Goal: Transaction & Acquisition: Subscribe to service/newsletter

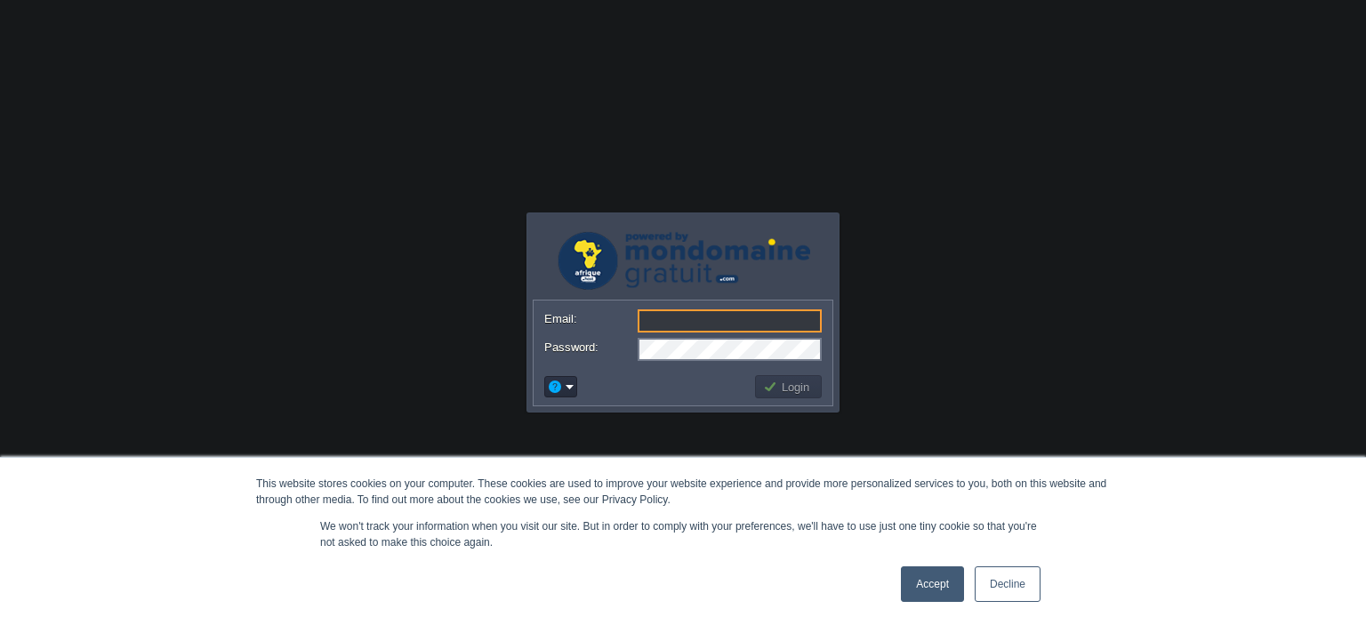
click at [943, 575] on link "Accept" at bounding box center [932, 584] width 63 height 36
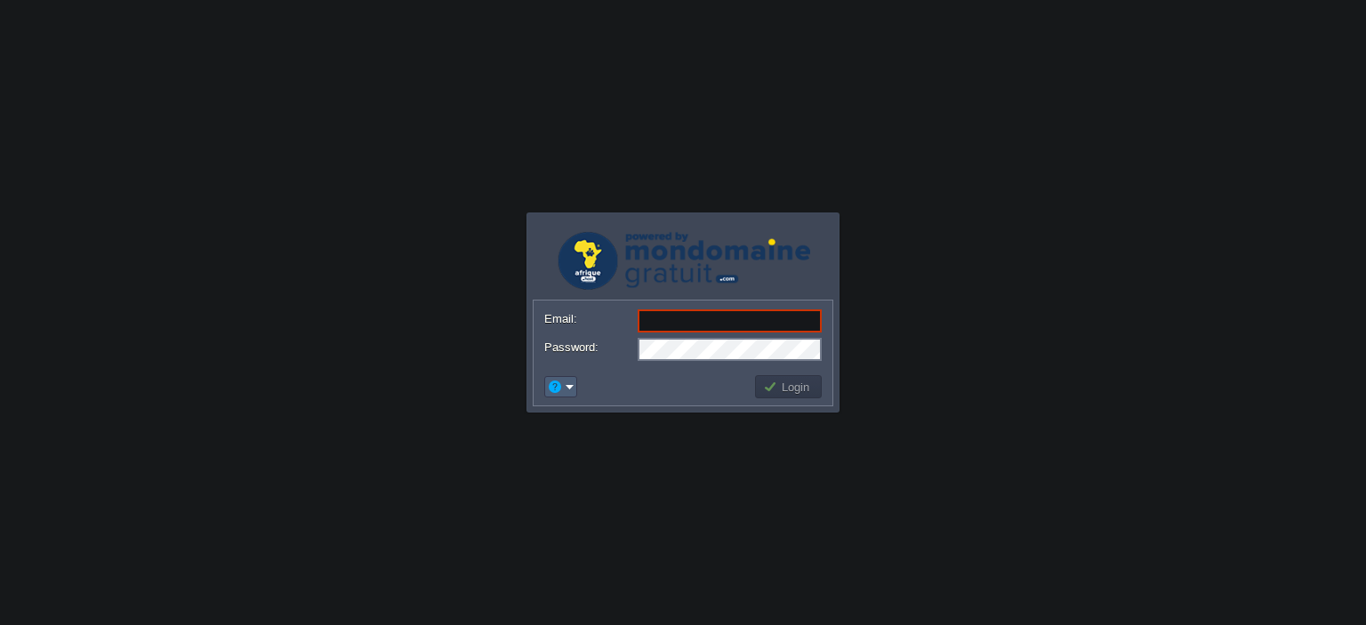
click at [565, 387] on em at bounding box center [561, 387] width 28 height 16
click at [598, 414] on span "Reset Password" at bounding box center [614, 410] width 84 height 13
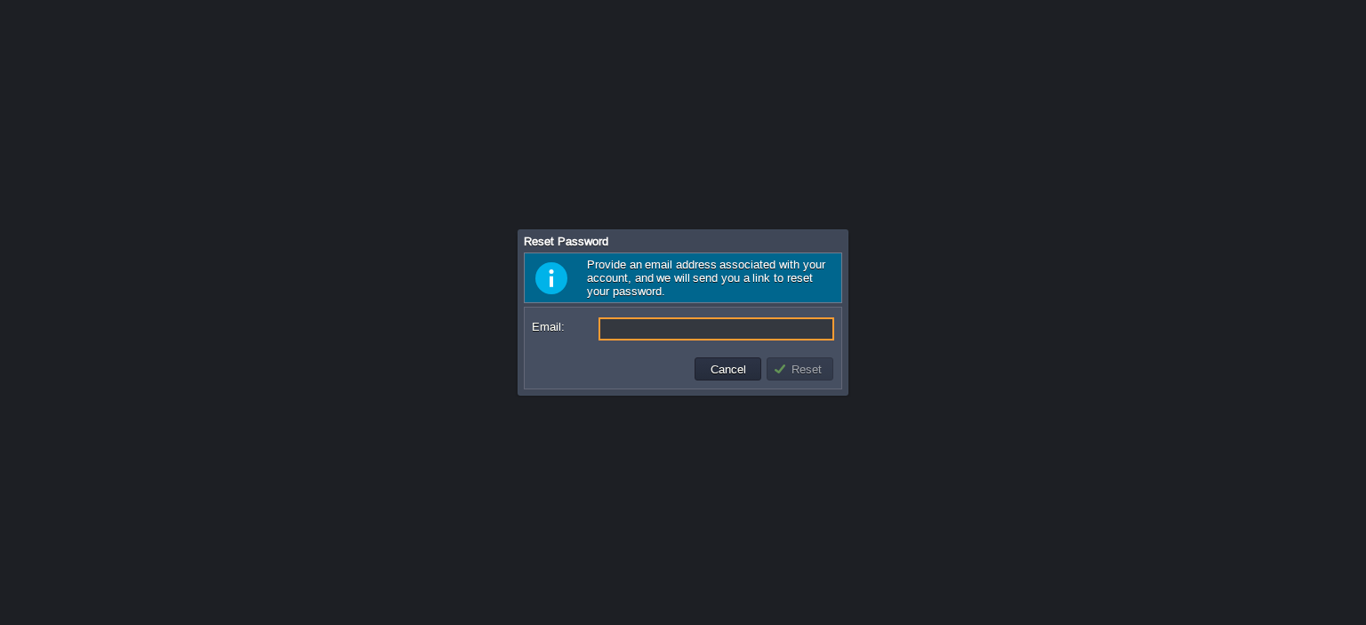
click at [630, 330] on input "Email:" at bounding box center [716, 328] width 236 height 23
type input "[EMAIL_ADDRESS][DOMAIN_NAME]"
click at [803, 369] on button "Reset" at bounding box center [800, 369] width 54 height 16
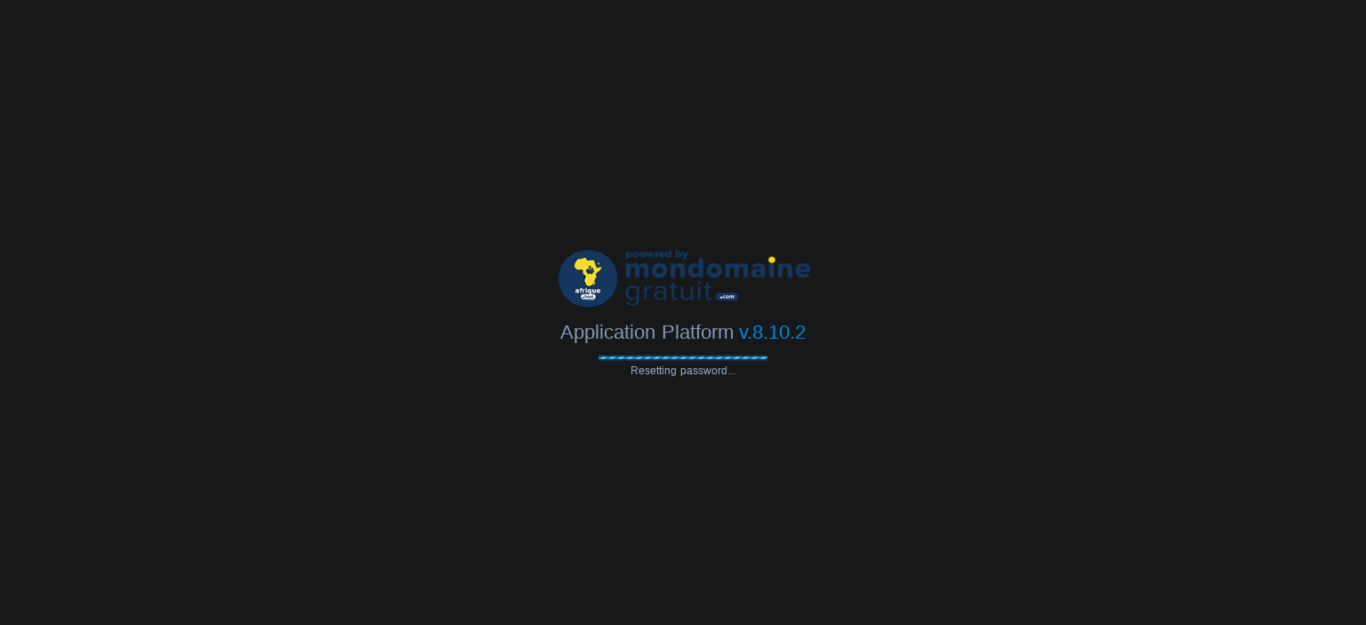
type input "[EMAIL_ADDRESS][DOMAIN_NAME]"
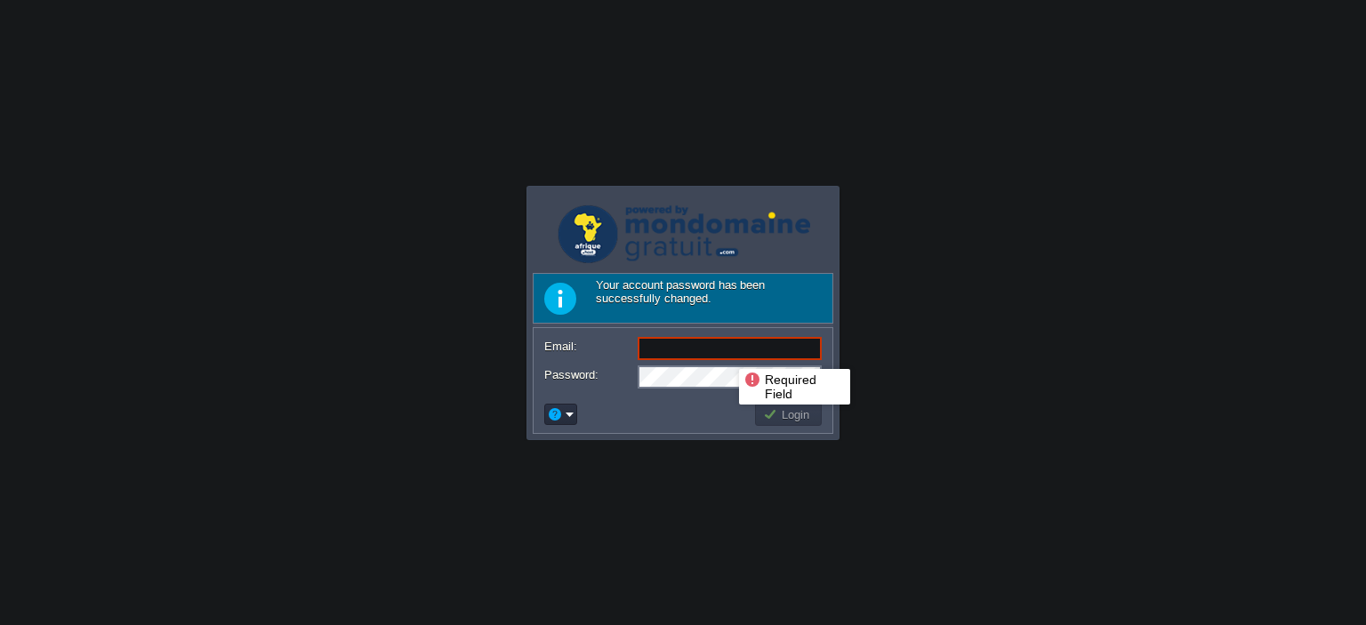
click at [726, 353] on input "Email:" at bounding box center [730, 348] width 184 height 23
type input "[EMAIL_ADDRESS][DOMAIN_NAME]"
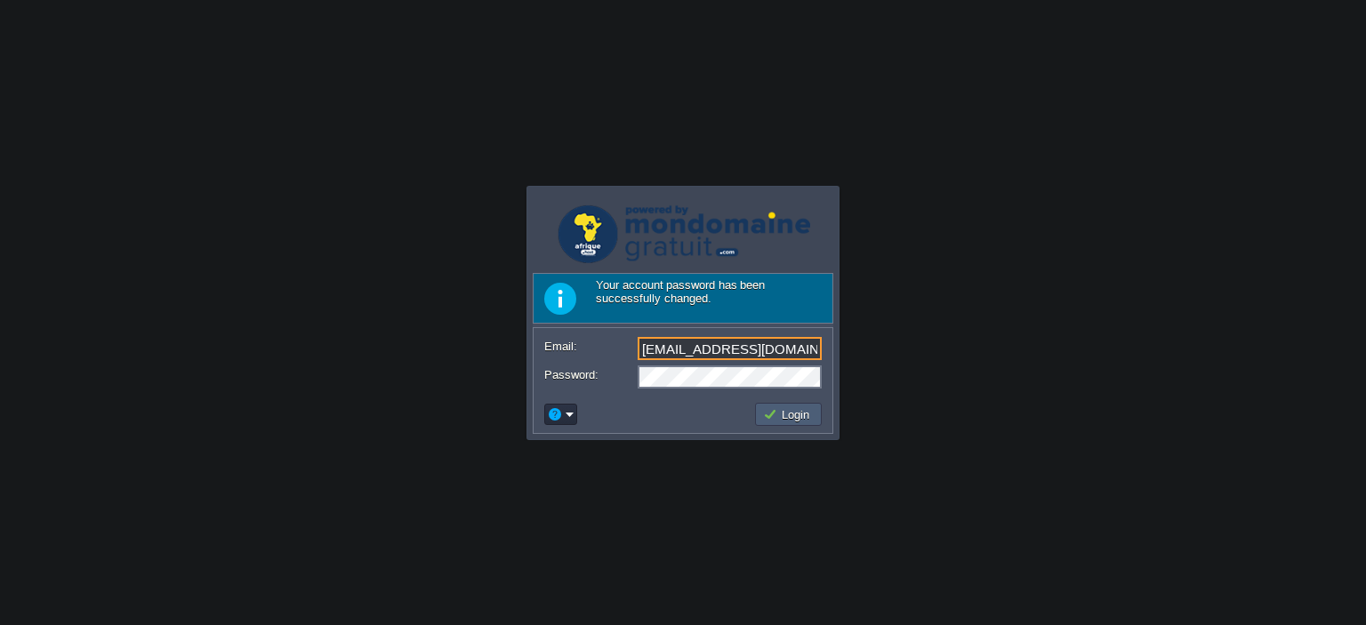
click at [775, 415] on button "Login" at bounding box center [789, 414] width 52 height 16
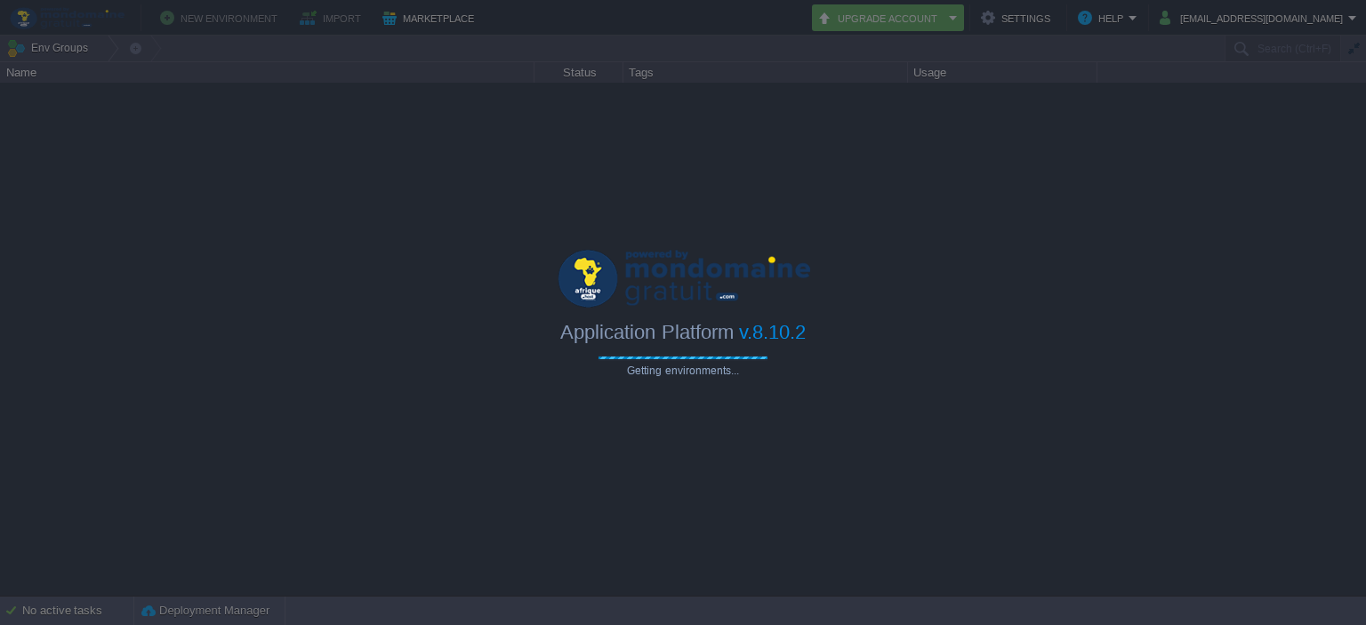
type input "Search (Ctrl+F)"
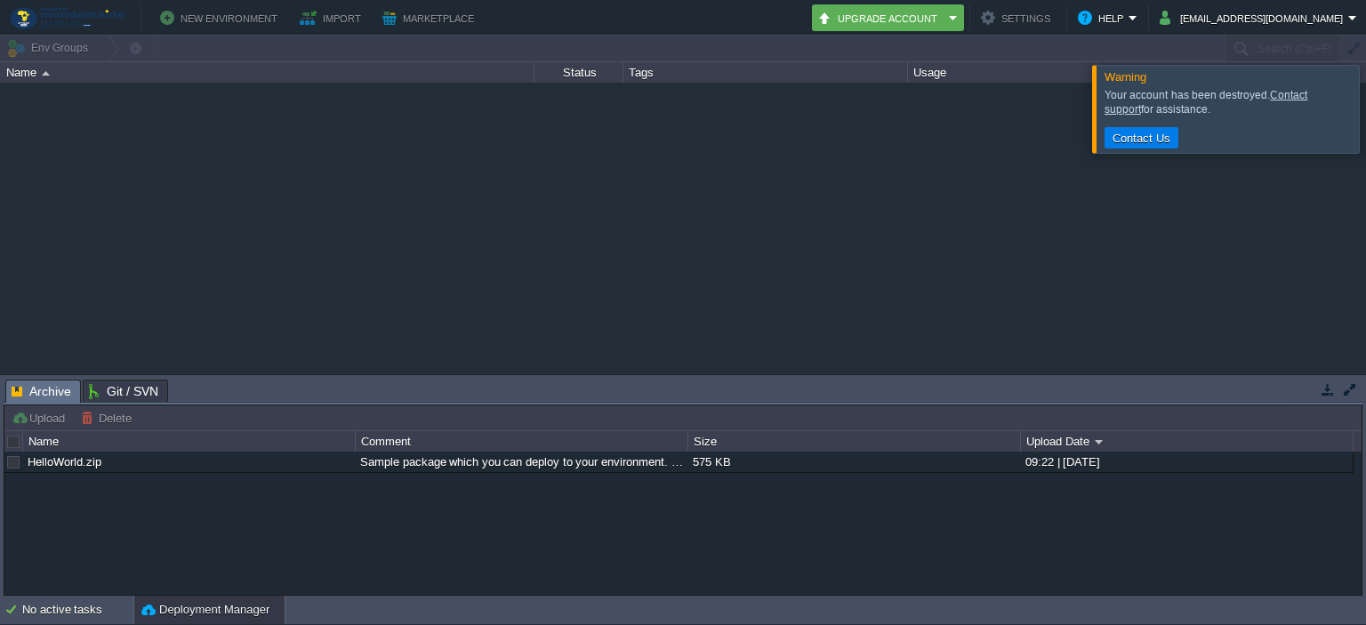
click at [1365, 107] on div at bounding box center [1387, 108] width 0 height 87
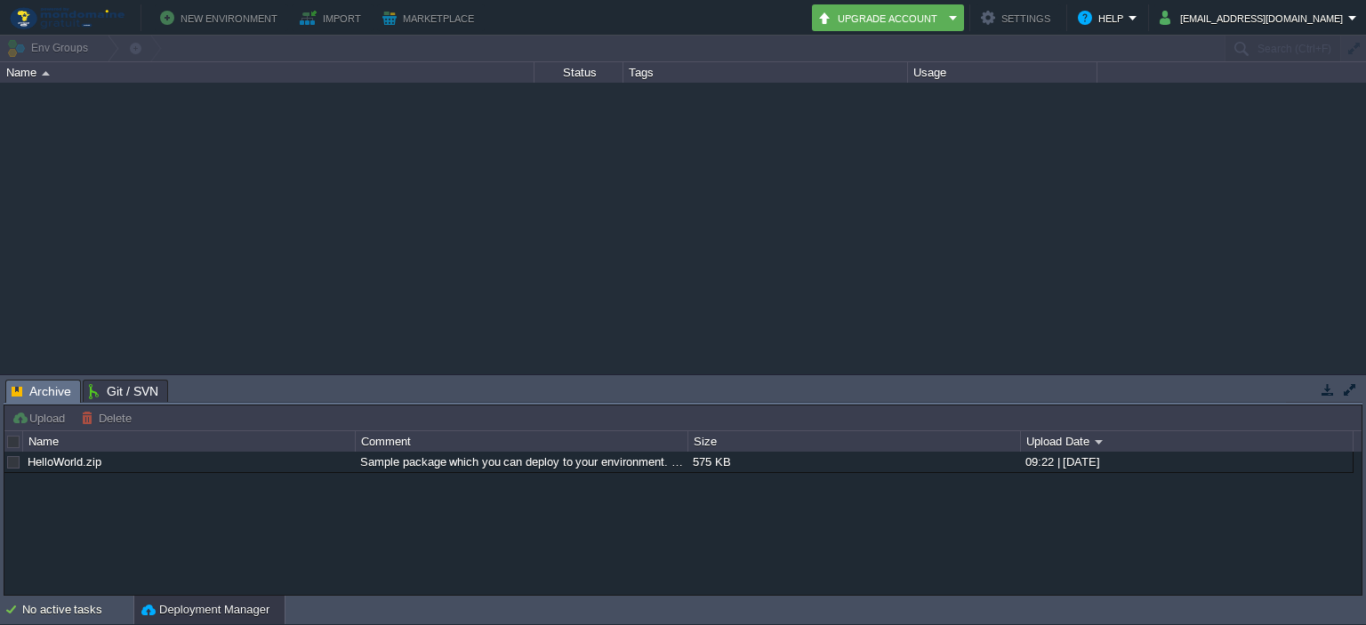
click at [504, 454] on div "Sample package which you can deploy to your environment. Feel free to delete an…" at bounding box center [521, 462] width 331 height 20
click at [8, 461] on div at bounding box center [13, 462] width 16 height 16
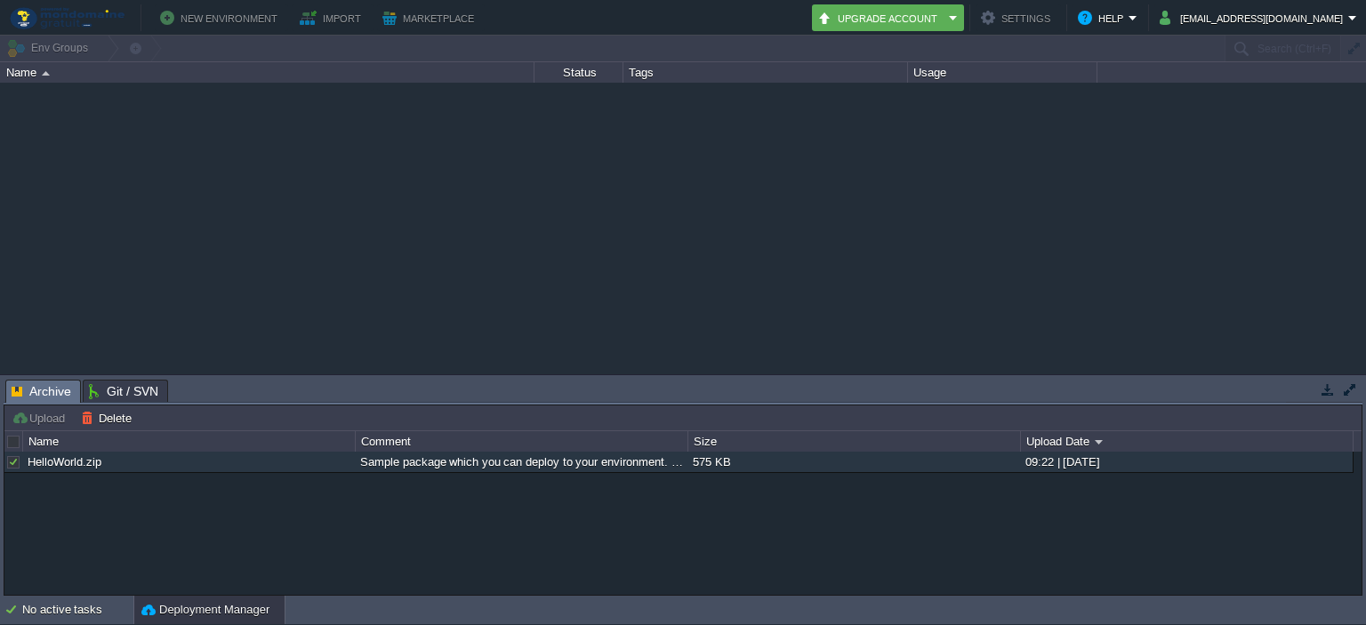
click at [797, 19] on td "New Environment Import Marketplace" at bounding box center [401, 17] width 791 height 27
click at [1356, 17] on em "[EMAIL_ADDRESS][DOMAIN_NAME]" at bounding box center [1258, 17] width 197 height 21
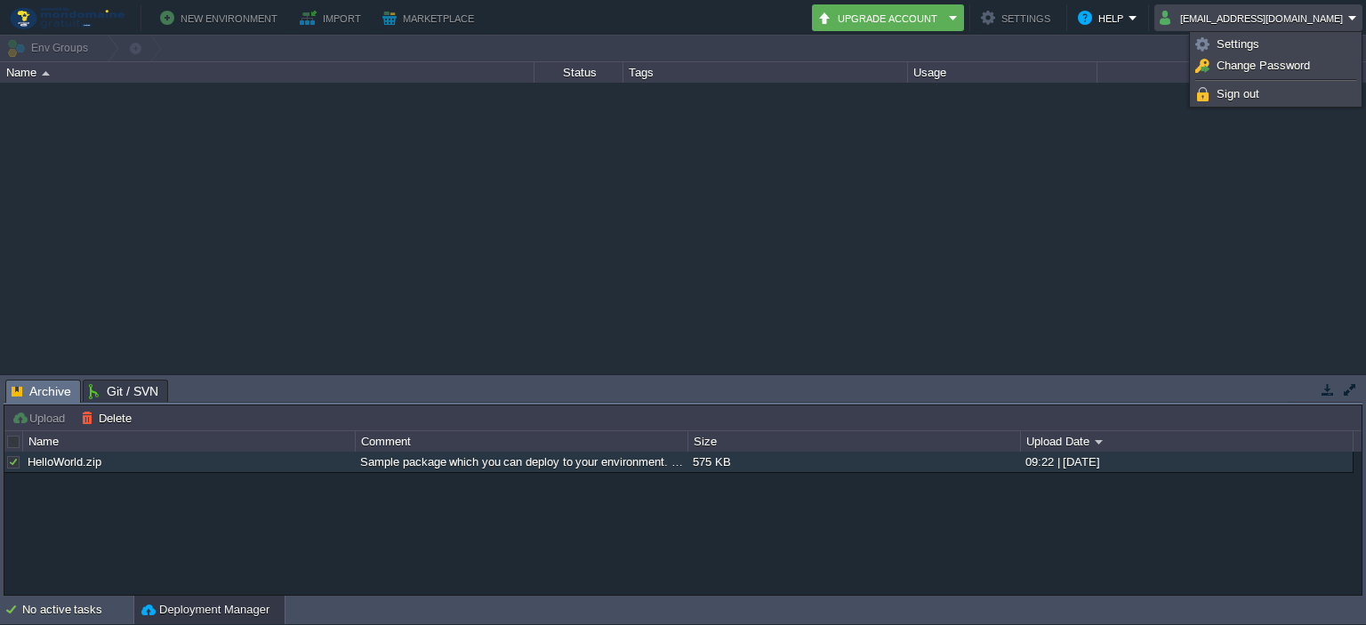
click at [995, 116] on div at bounding box center [683, 229] width 1366 height 292
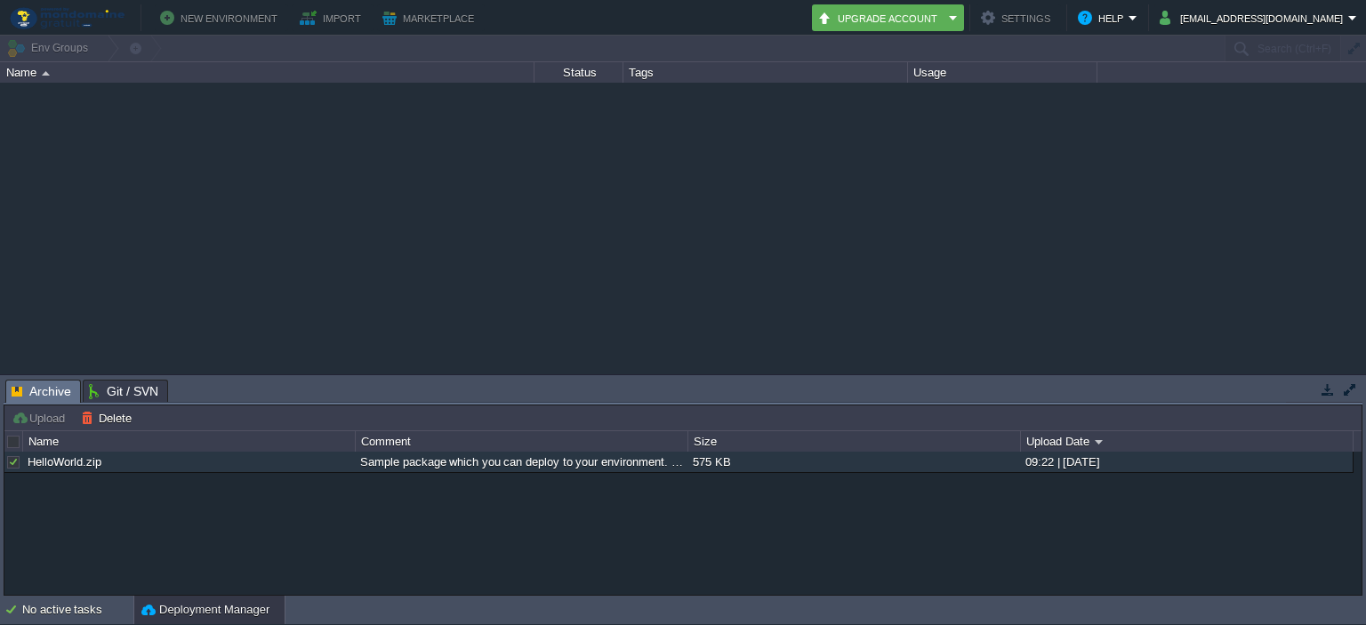
click at [493, 156] on div at bounding box center [683, 229] width 1366 height 292
click at [64, 391] on span "Archive" at bounding box center [42, 392] width 60 height 22
click at [916, 17] on button "Upgrade Account" at bounding box center [880, 17] width 126 height 21
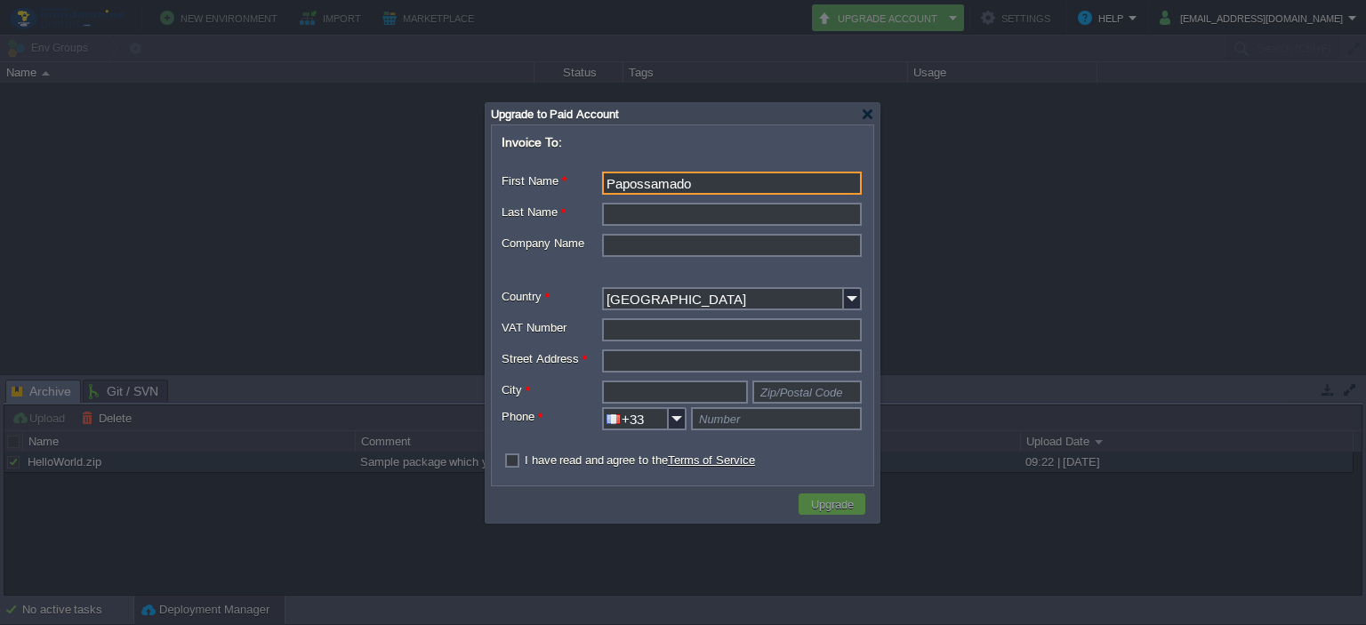
type input "Papossamado"
click at [719, 222] on input "Last Name *" at bounding box center [732, 214] width 260 height 23
type input "LAMATETOU"
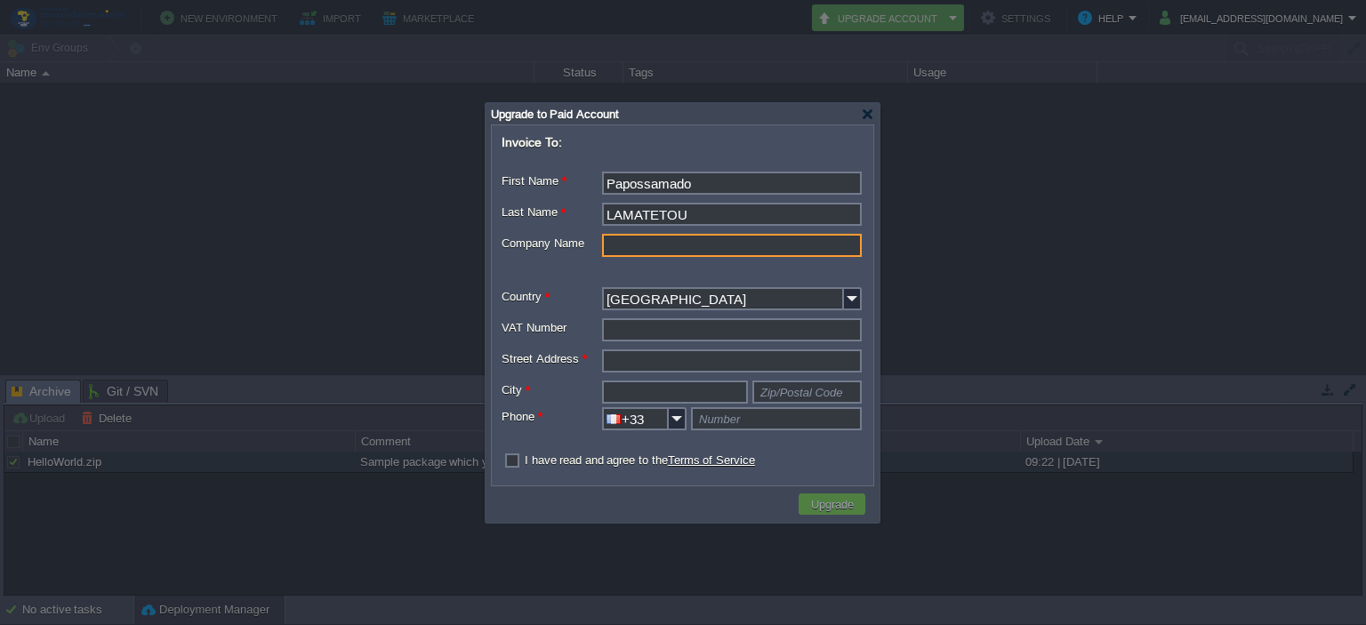
click at [671, 248] on input "Company Name" at bounding box center [732, 245] width 260 height 23
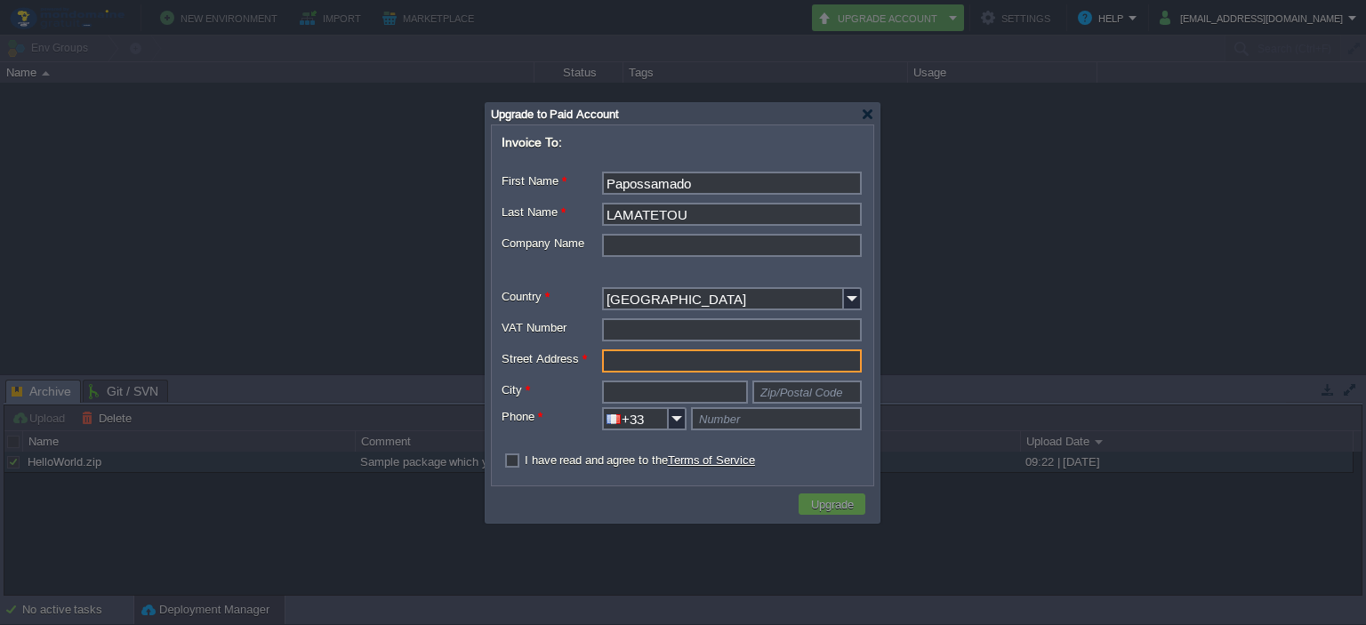
click at [622, 373] on input "Street Address *" at bounding box center [732, 360] width 260 height 23
type input "12 Rue du Four à Chaux"
click at [615, 406] on form "Invoice To: First Name * Papossamado Middle Name Last Name * LAMATETOU Company …" at bounding box center [683, 303] width 380 height 355
click at [622, 395] on input "text" at bounding box center [675, 392] width 146 height 23
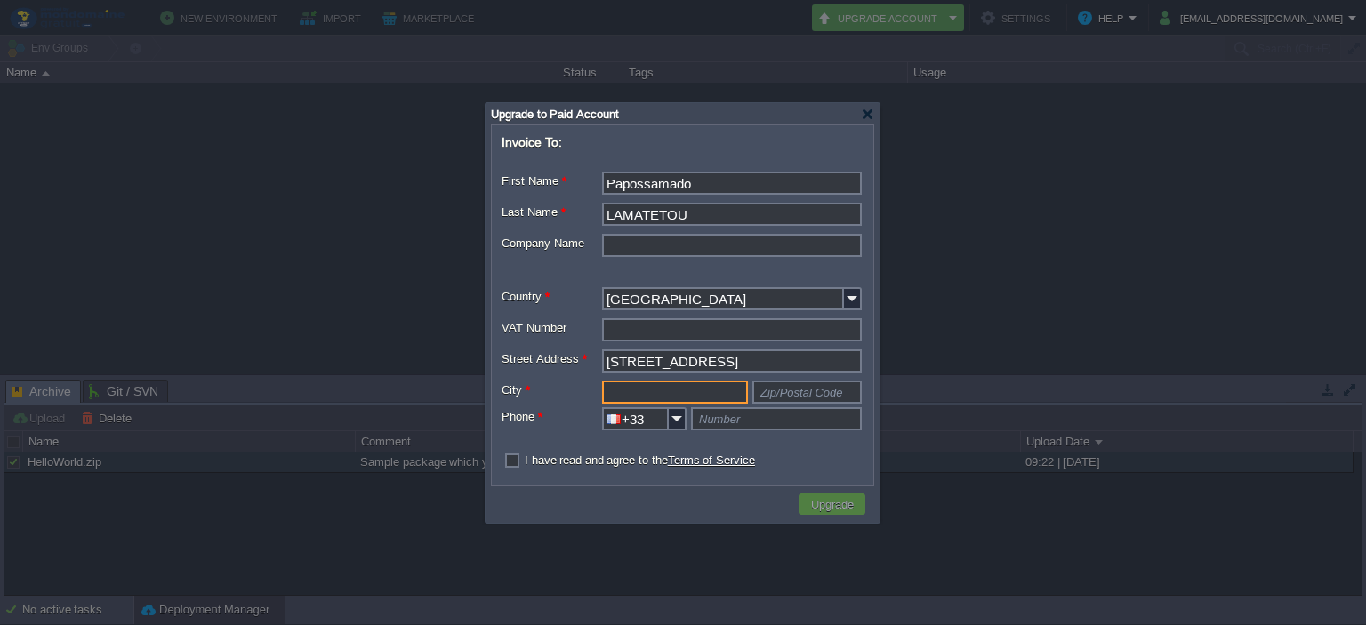
type input "L"
type input "Lyon"
click at [751, 398] on div "Lyon" at bounding box center [732, 392] width 260 height 23
click at [765, 400] on input "text" at bounding box center [806, 392] width 109 height 23
type input "69009"
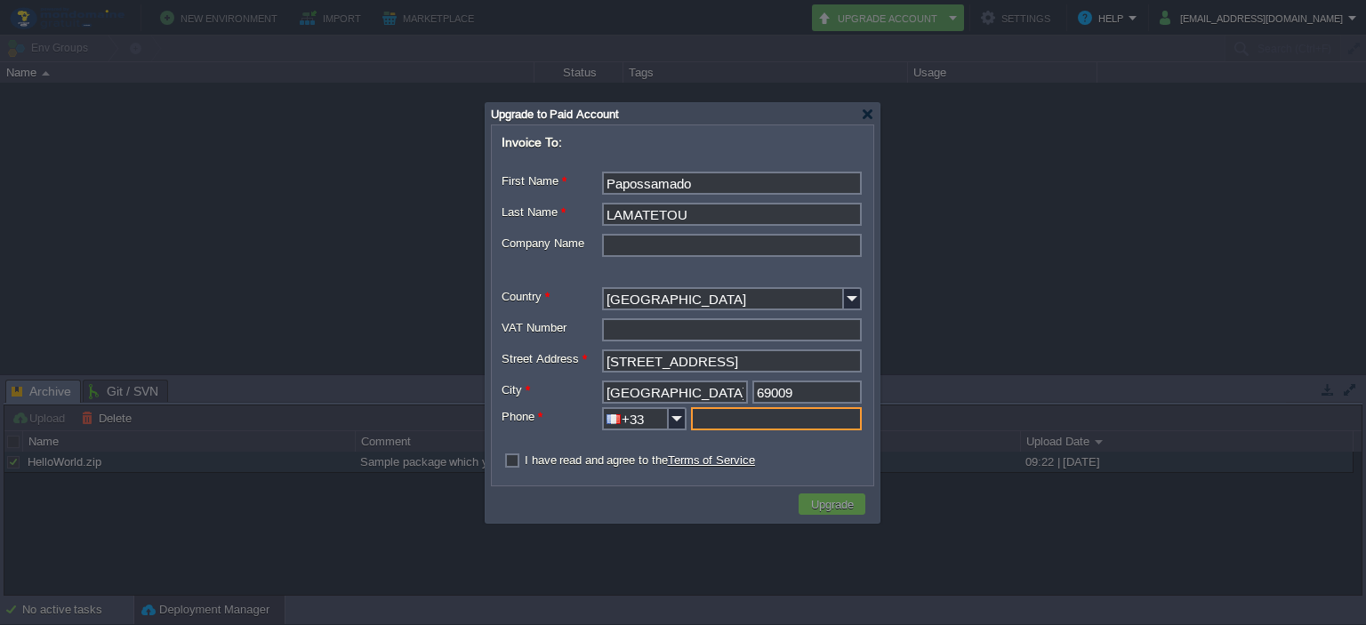
click at [744, 418] on input "text" at bounding box center [776, 418] width 171 height 23
click at [701, 422] on input "0646074788" at bounding box center [776, 418] width 171 height 23
type input "646074788"
click at [525, 458] on label "I have read and agree to the Terms of Service" at bounding box center [640, 460] width 230 height 13
click at [507, 458] on input "checkbox" at bounding box center [508, 461] width 12 height 12
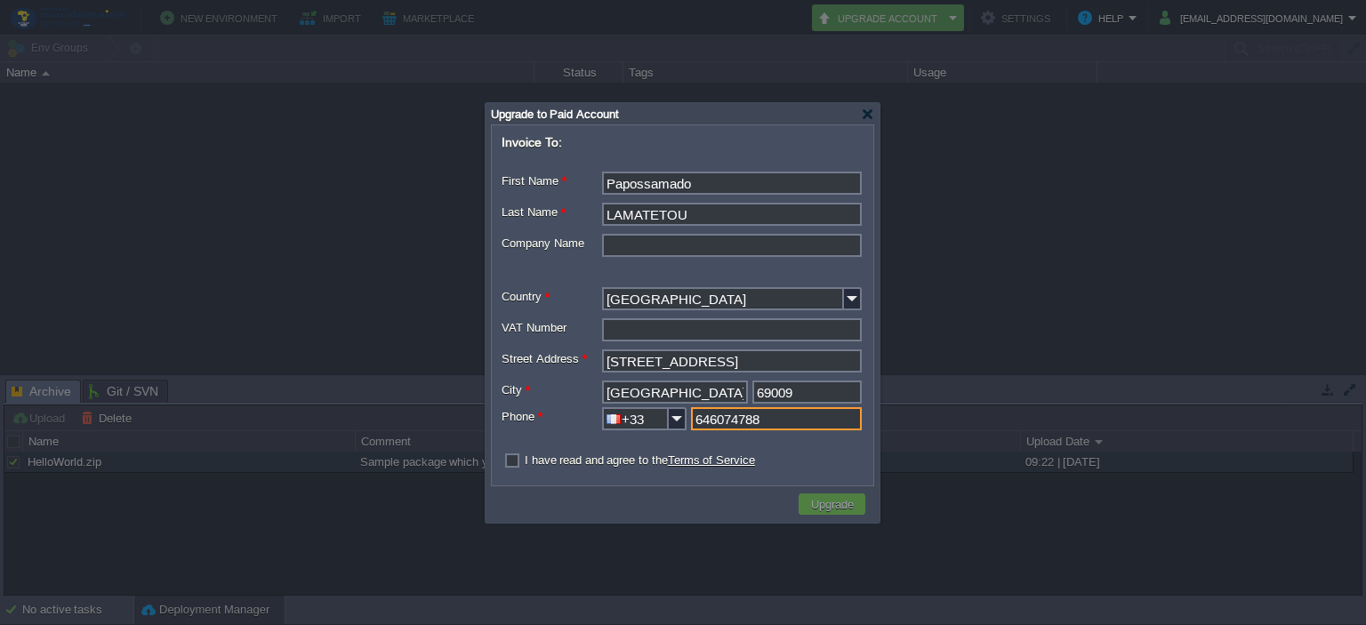
checkbox input "true"
click at [832, 497] on button "Upgrade" at bounding box center [832, 504] width 53 height 16
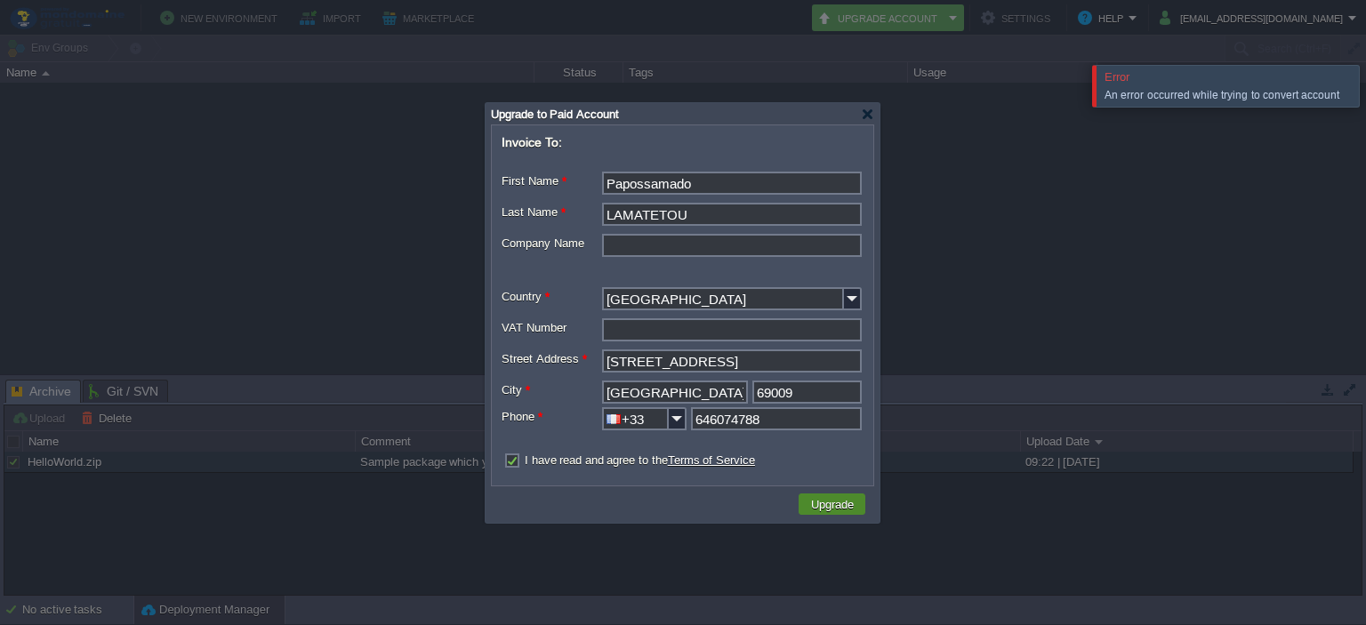
click at [832, 497] on button "Upgrade" at bounding box center [832, 504] width 53 height 16
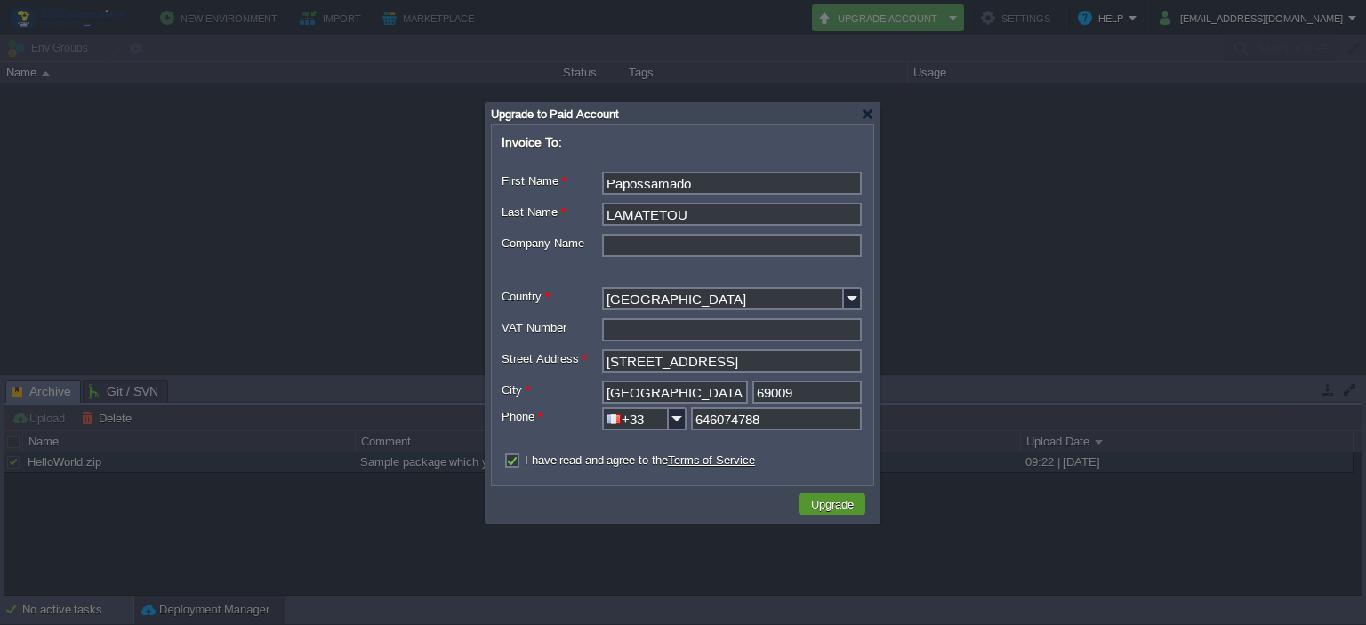
click at [832, 497] on button "Upgrade" at bounding box center [832, 504] width 53 height 16
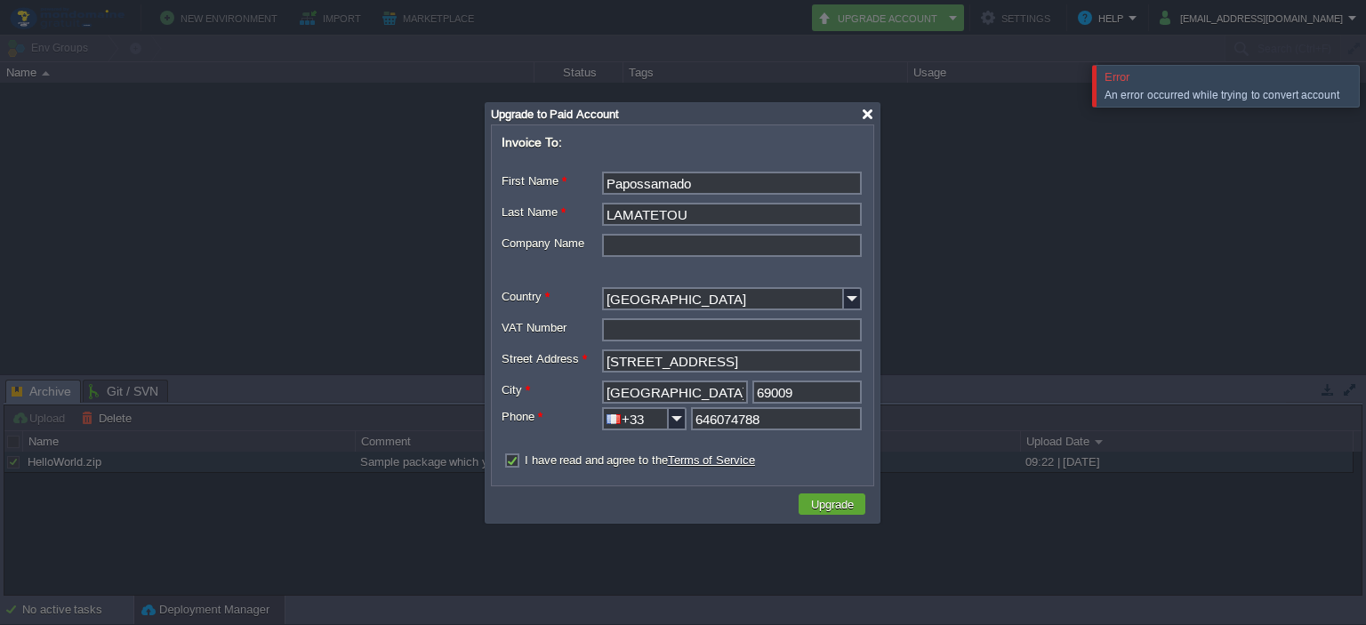
click at [864, 109] on div at bounding box center [867, 114] width 13 height 13
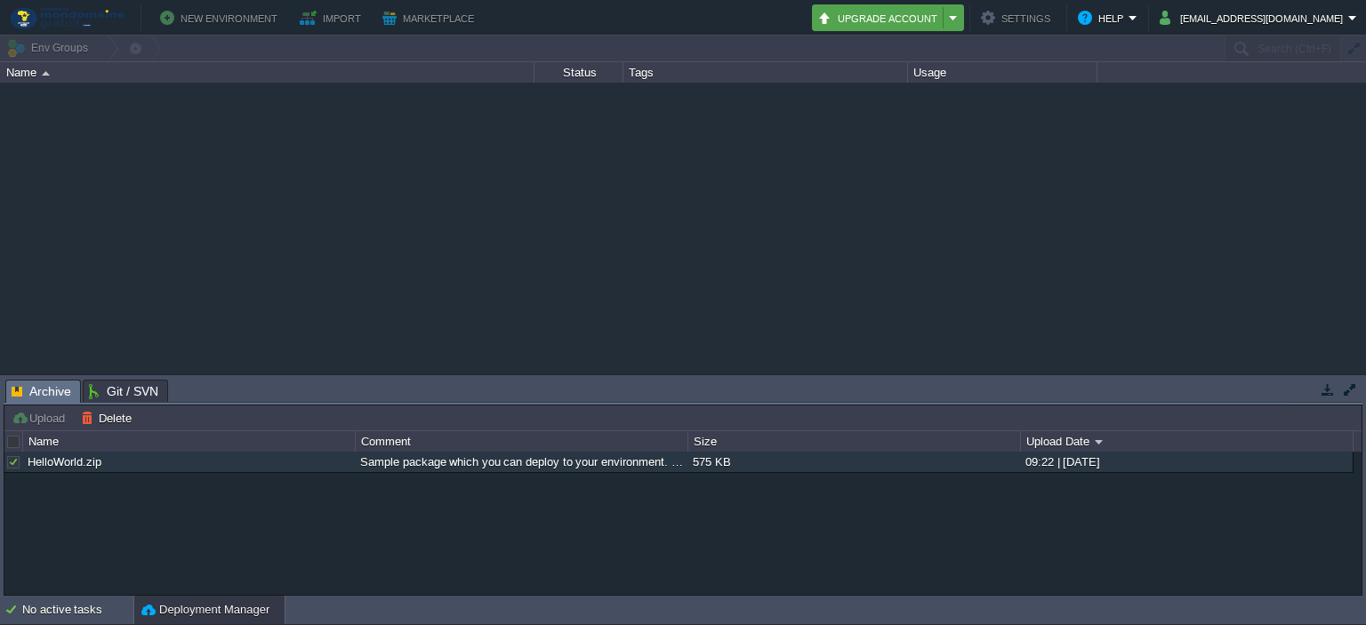
click at [959, 16] on em "Upgrade Account" at bounding box center [887, 17] width 141 height 21
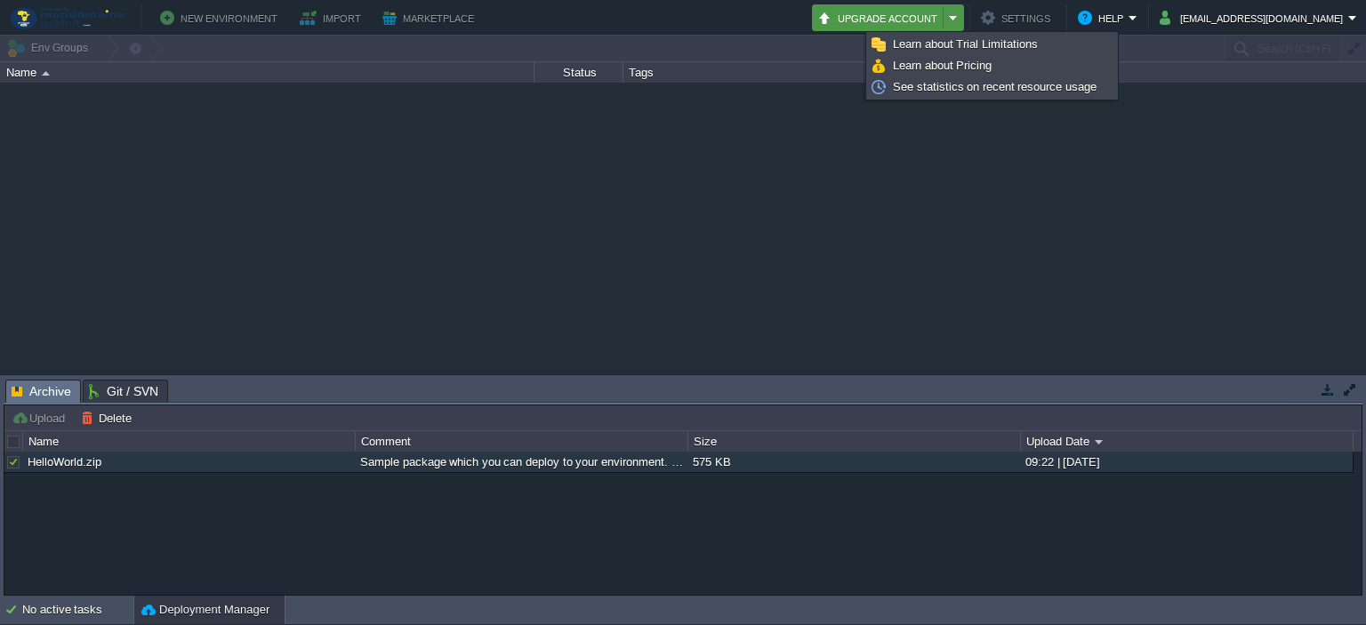
click at [944, 17] on button "Upgrade Account" at bounding box center [880, 17] width 126 height 21
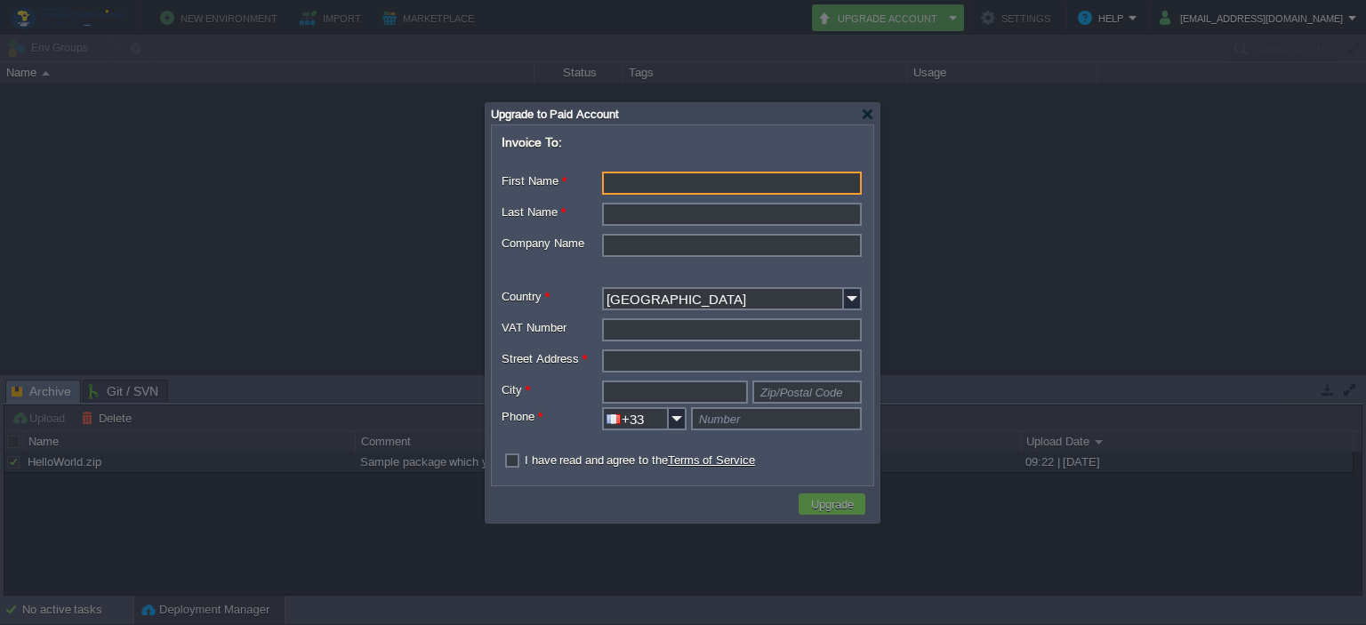
click at [677, 194] on input "First Name *" at bounding box center [732, 183] width 260 height 23
type input "Papossamado"
click at [669, 214] on input "Last Name *" at bounding box center [732, 214] width 260 height 23
type input "LAMATETOU"
type input "12 Rue du Four à Chaux"
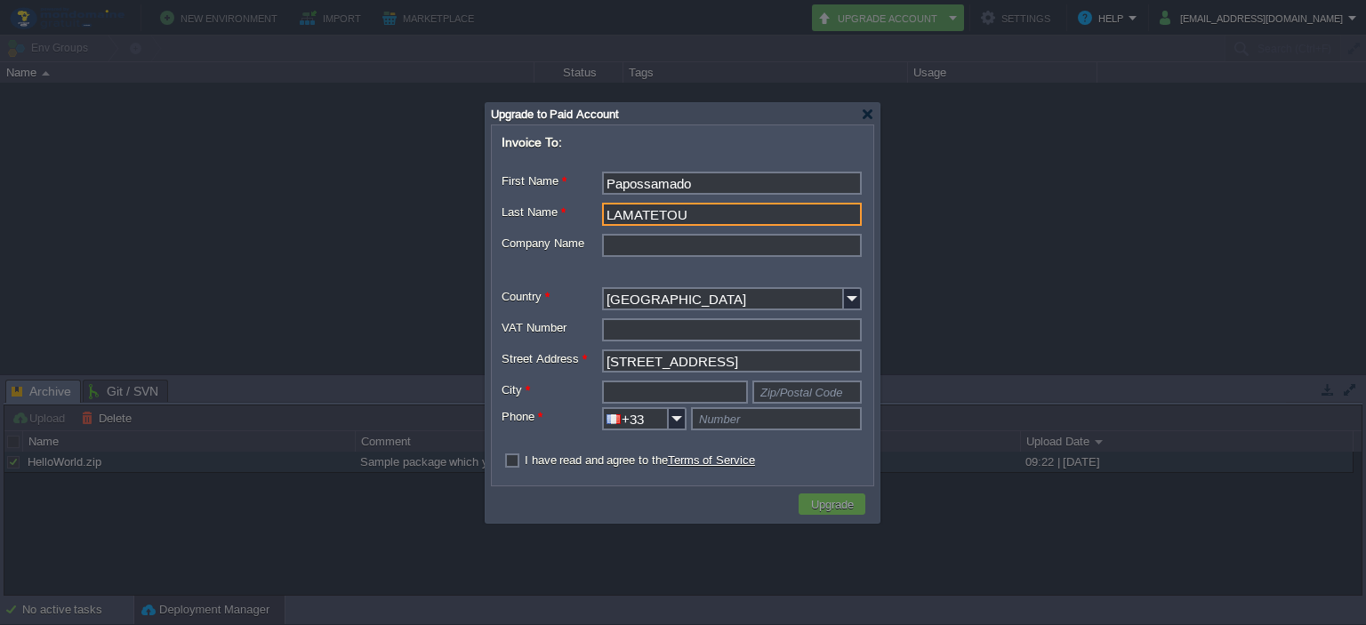
type input "Lyon"
click at [735, 421] on input "text" at bounding box center [776, 418] width 171 height 23
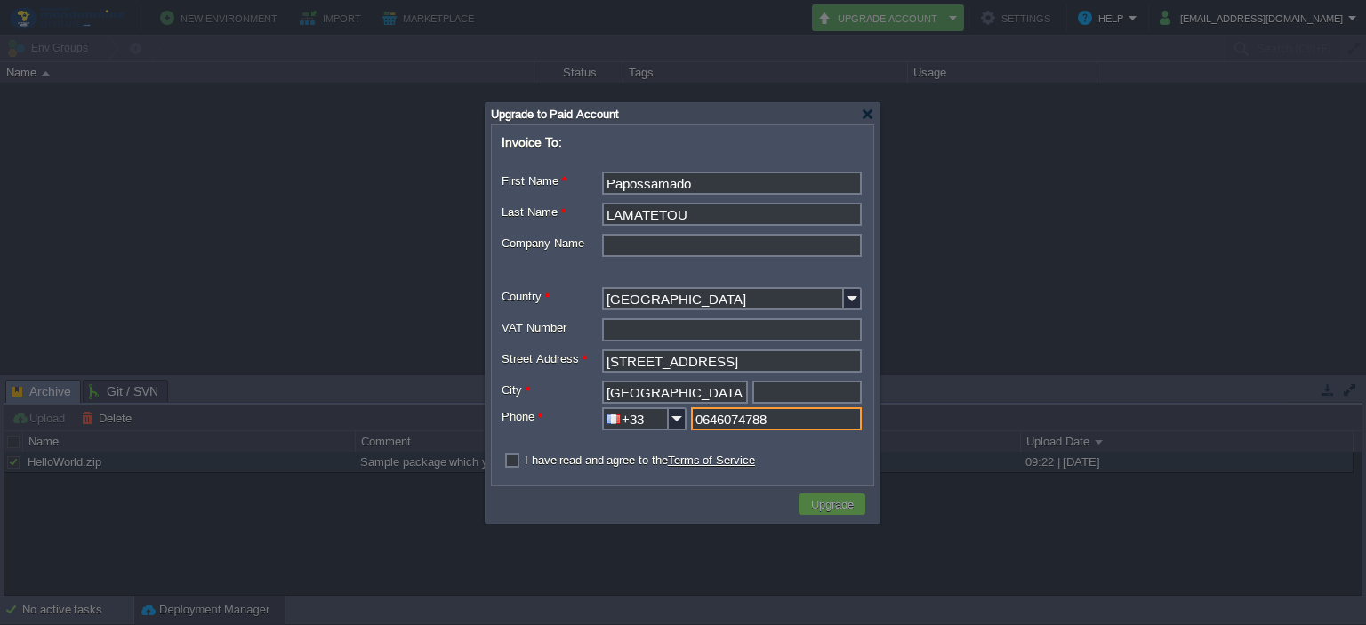
click at [699, 424] on input "0646074788" at bounding box center [776, 418] width 171 height 23
type input "646074788"
click at [525, 462] on label "I have read and agree to the Terms of Service" at bounding box center [640, 460] width 230 height 13
click at [509, 462] on input "checkbox" at bounding box center [508, 461] width 12 height 12
checkbox input "true"
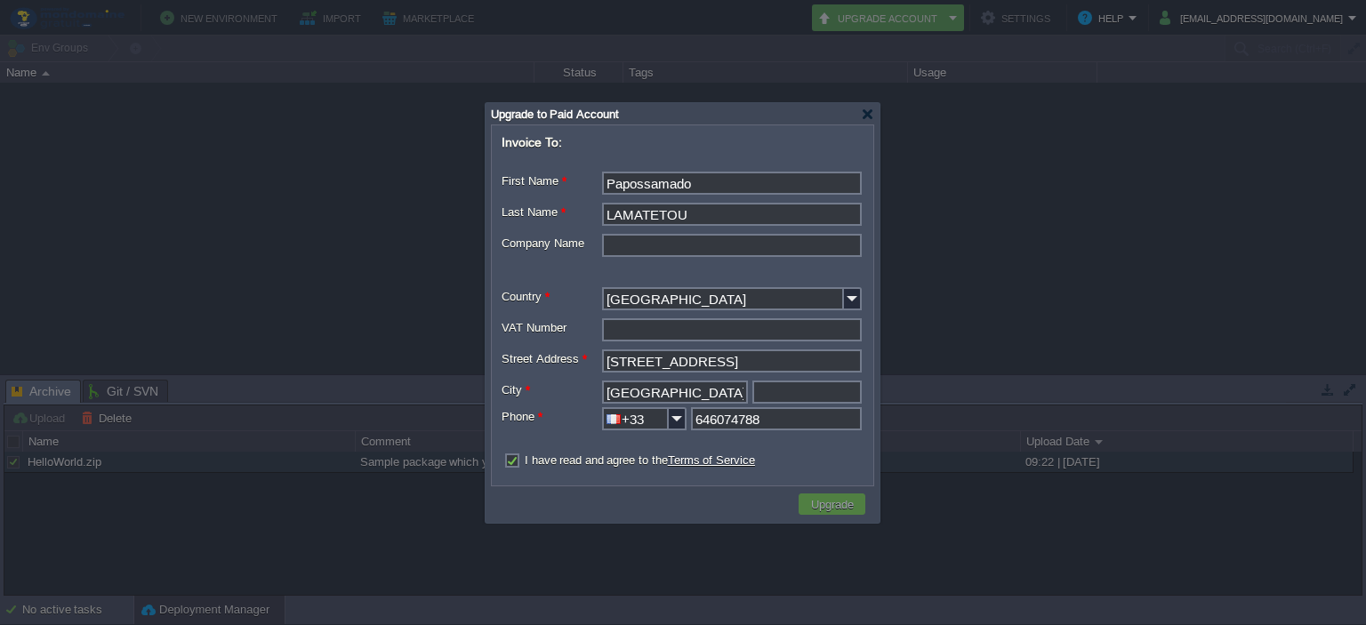
click at [794, 377] on div "12 Rue du Four à Chaux" at bounding box center [683, 363] width 362 height 28
click at [793, 392] on input "text" at bounding box center [806, 392] width 109 height 23
type input "69009"
click at [806, 494] on td "Upgrade" at bounding box center [832, 504] width 67 height 21
click at [863, 116] on div at bounding box center [867, 114] width 13 height 13
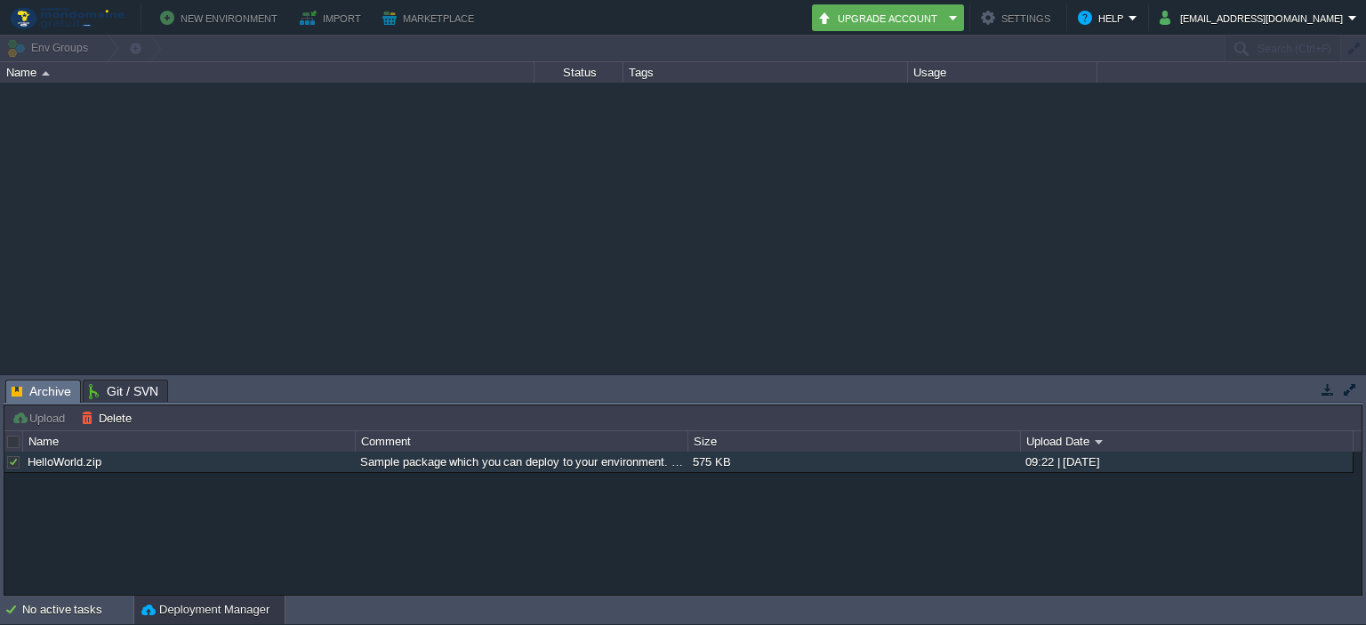
click at [857, 140] on div at bounding box center [683, 229] width 1366 height 292
click at [647, 462] on div "Sample package which you can deploy to your environment. Feel free to delete an…" at bounding box center [521, 462] width 331 height 20
click at [600, 156] on div at bounding box center [683, 229] width 1366 height 292
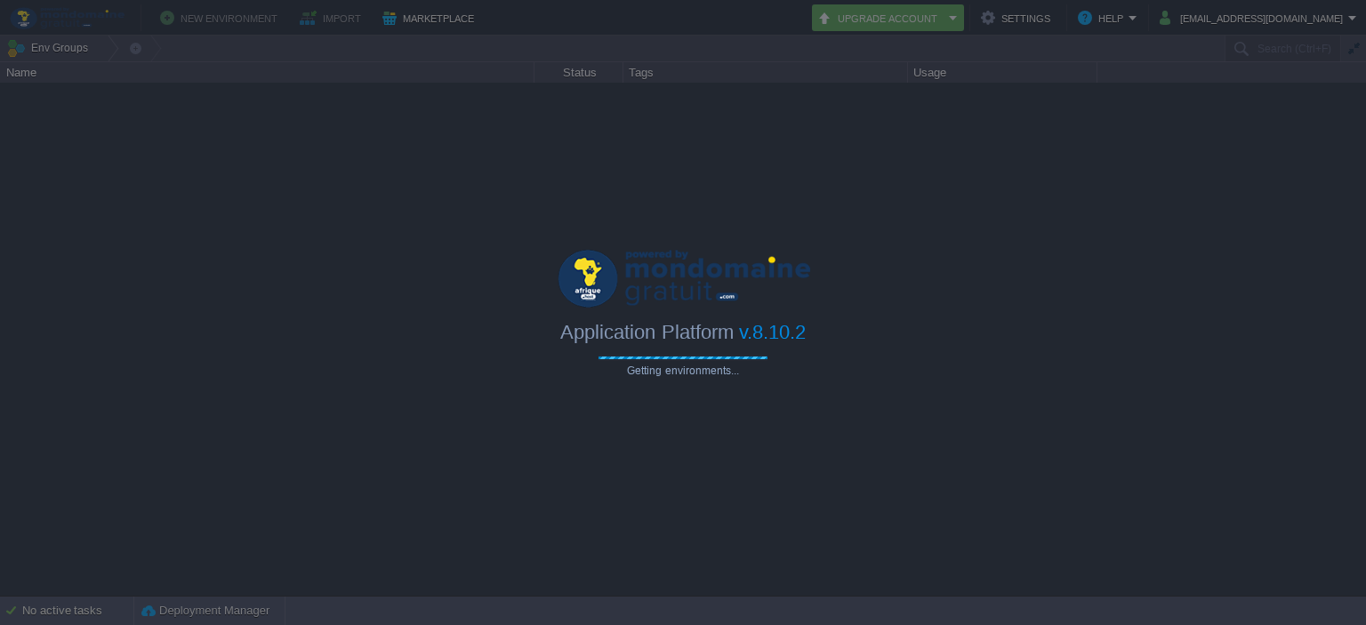
type input "Search (Ctrl+F)"
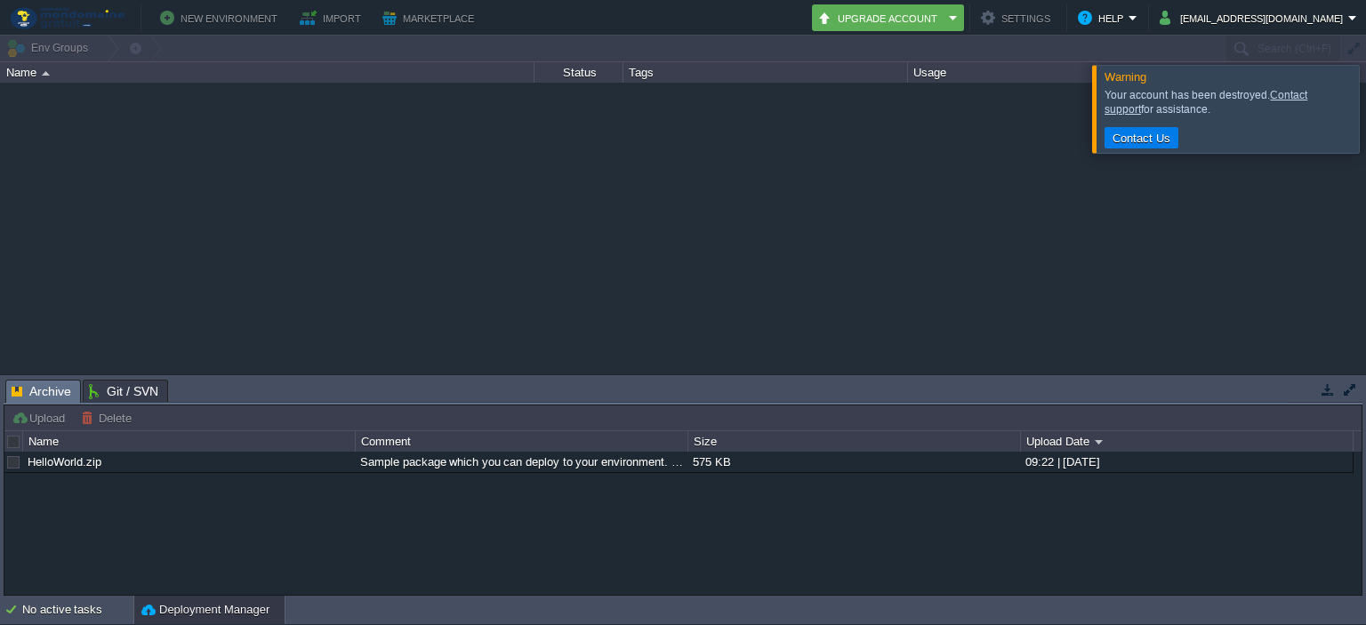
click at [1365, 108] on div at bounding box center [1387, 108] width 0 height 87
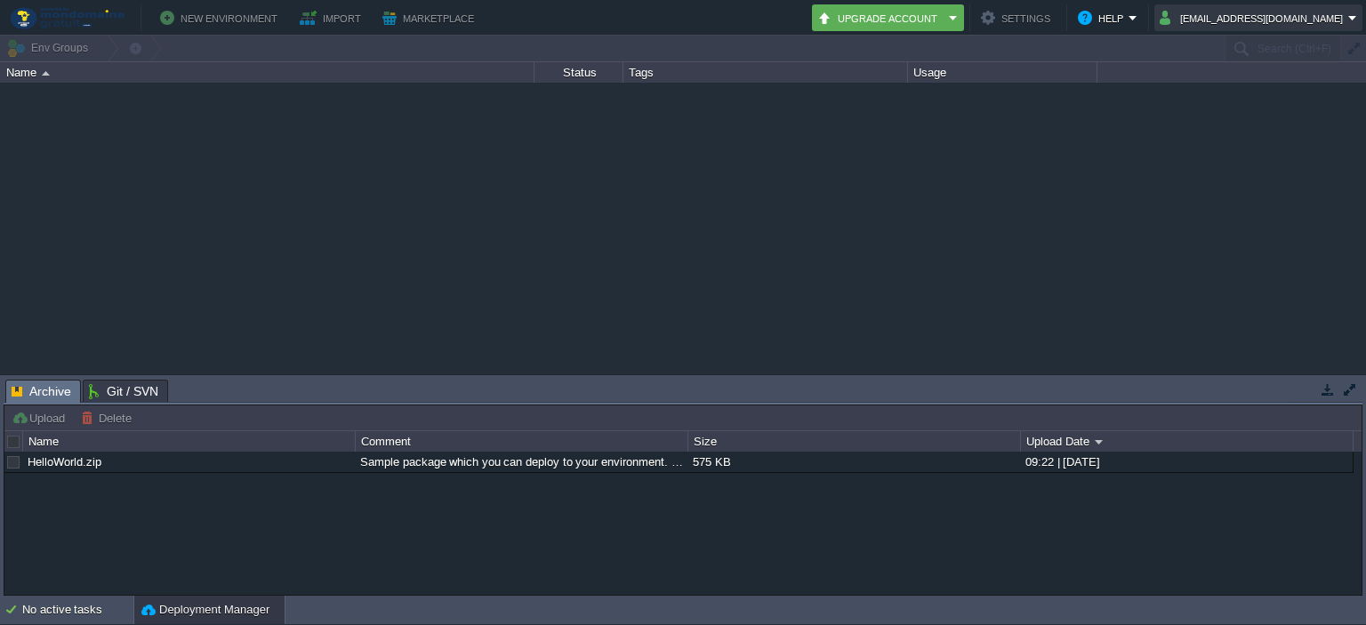
click at [1346, 13] on button "[EMAIL_ADDRESS][DOMAIN_NAME]" at bounding box center [1254, 17] width 189 height 21
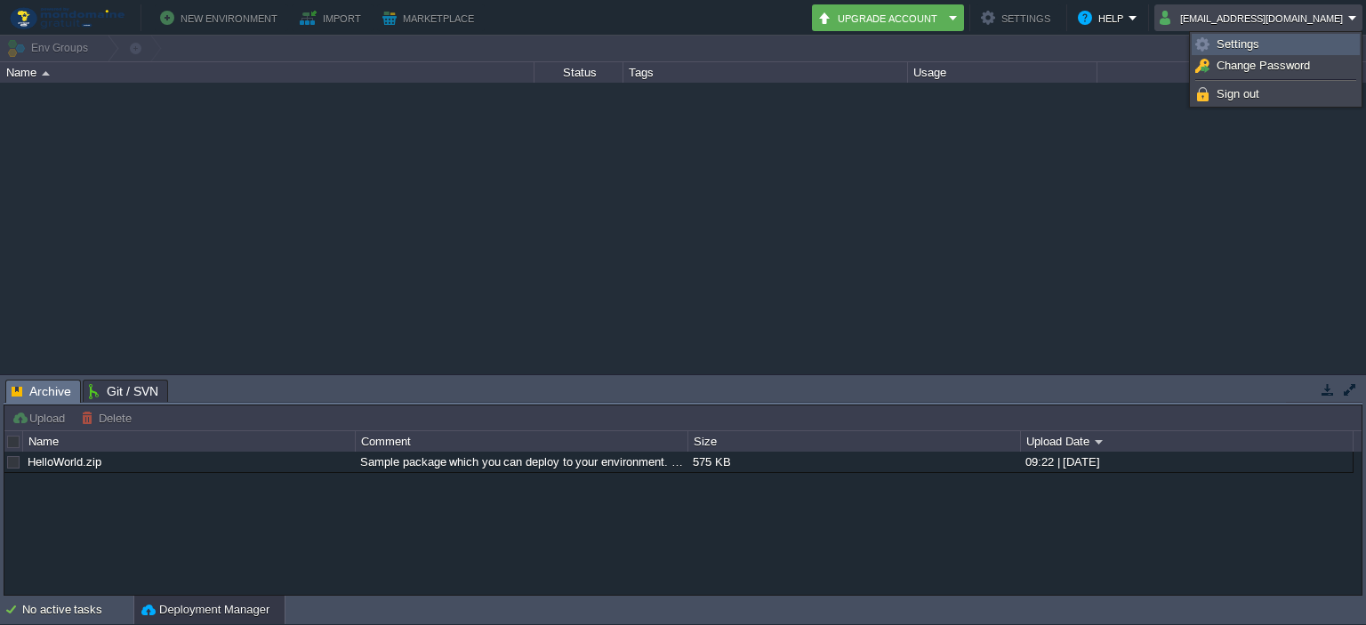
click at [1303, 35] on link "Settings" at bounding box center [1276, 45] width 166 height 20
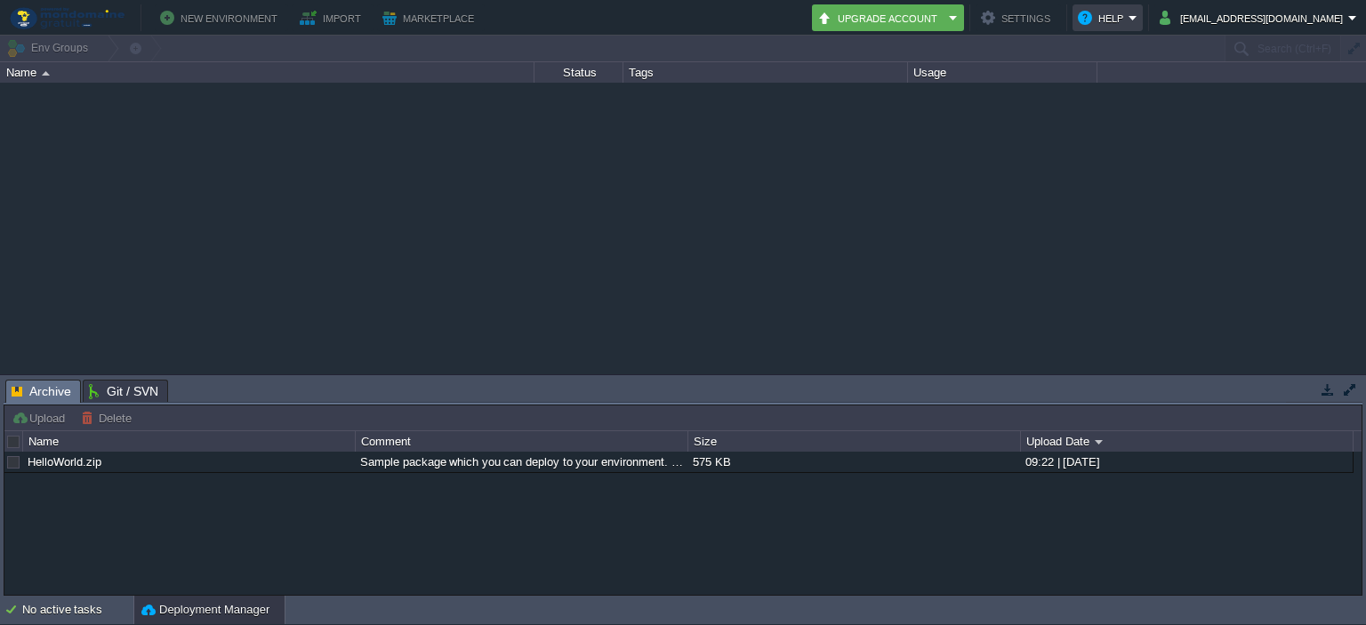
click at [1128, 22] on button "Help" at bounding box center [1103, 17] width 51 height 21
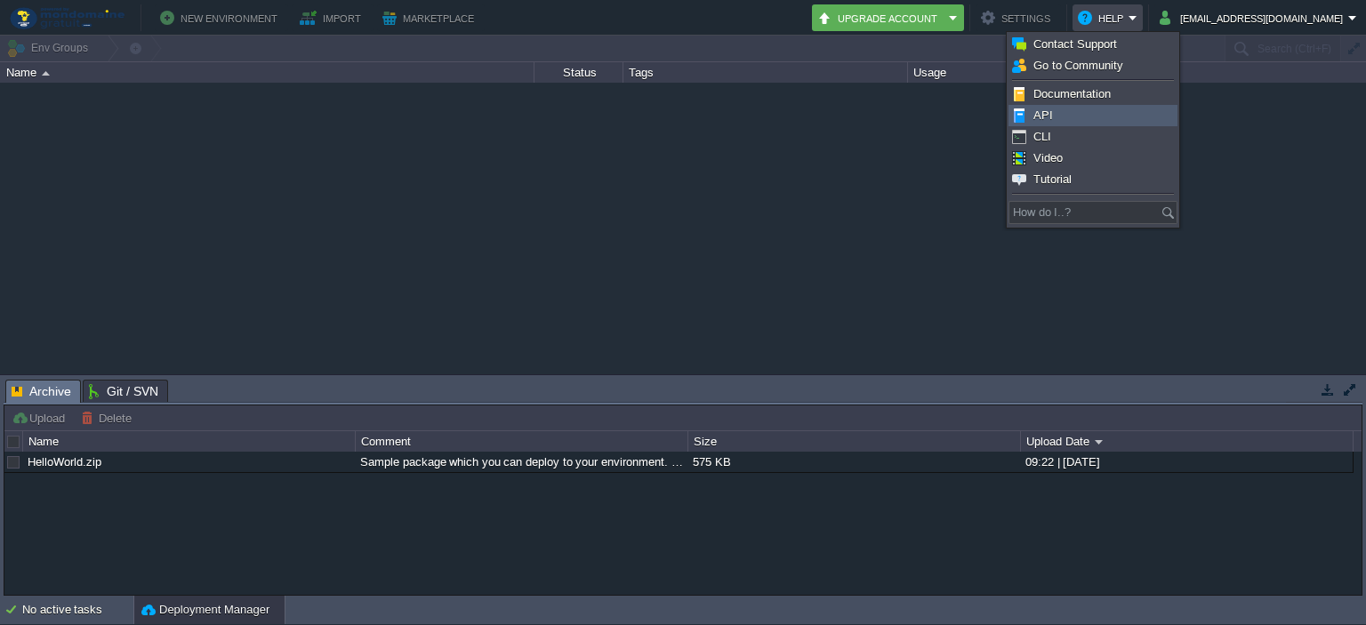
click at [1064, 115] on link "API" at bounding box center [1092, 116] width 167 height 20
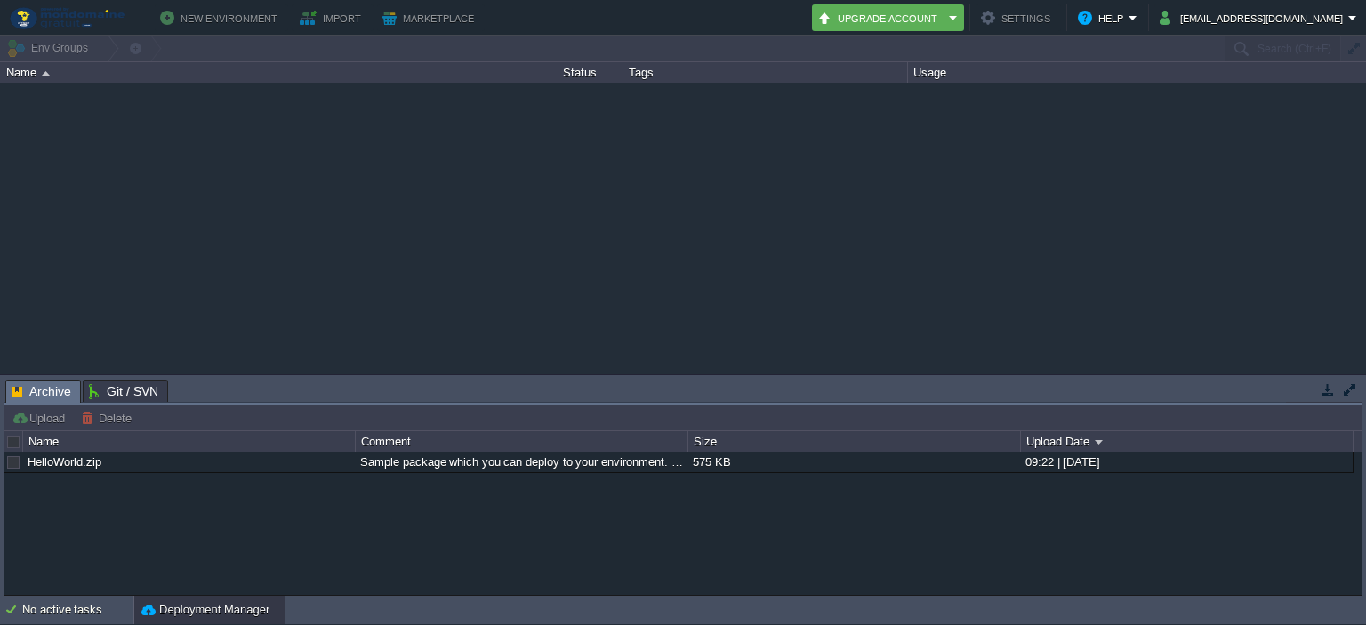
click at [96, 26] on img at bounding box center [66, 18] width 121 height 22
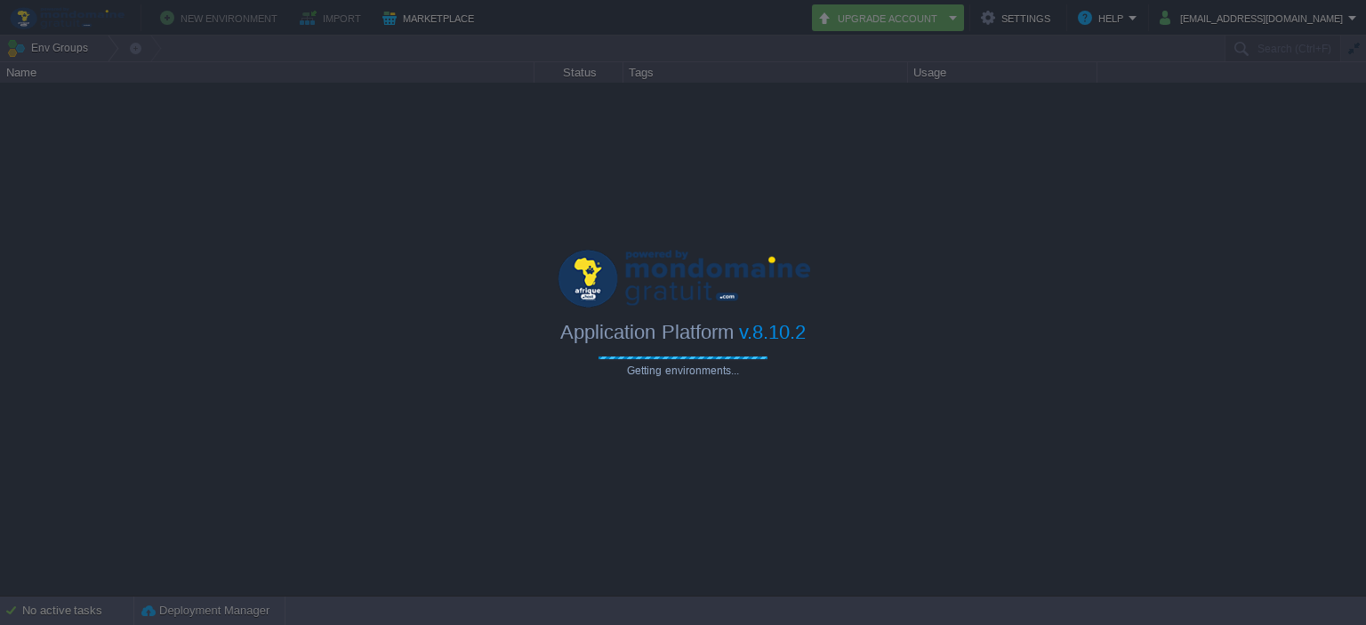
type input "Search (Ctrl+F)"
